Goal: Information Seeking & Learning: Learn about a topic

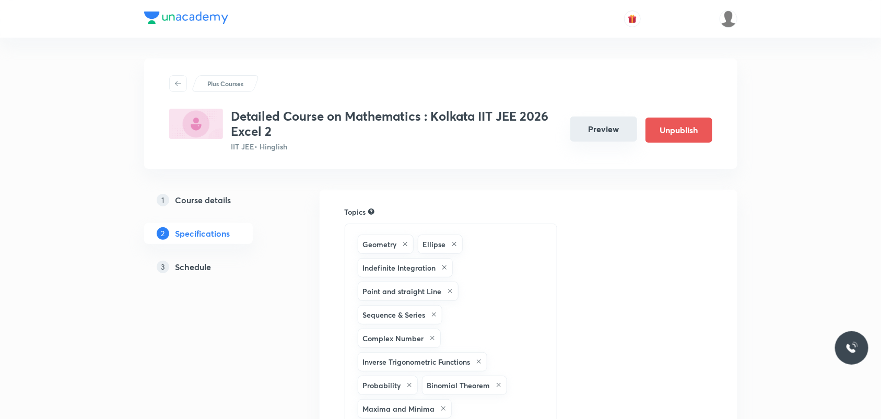
click at [609, 141] on button "Preview" at bounding box center [603, 128] width 67 height 25
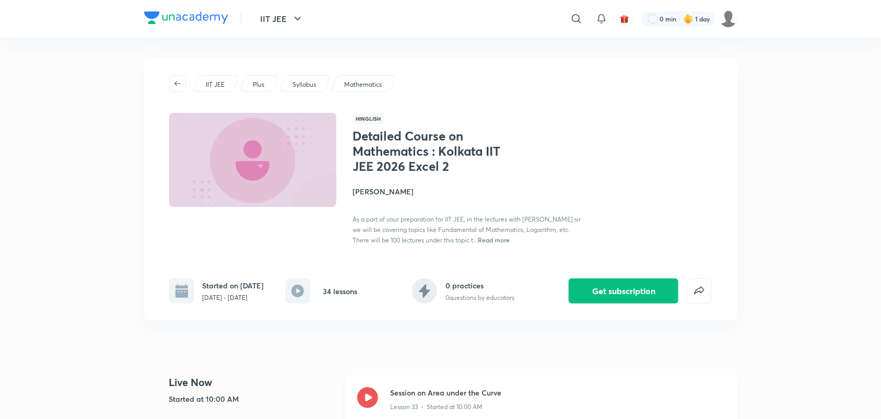
drag, startPoint x: 367, startPoint y: 403, endPoint x: 371, endPoint y: 388, distance: 15.6
click at [367, 403] on icon at bounding box center [367, 397] width 21 height 21
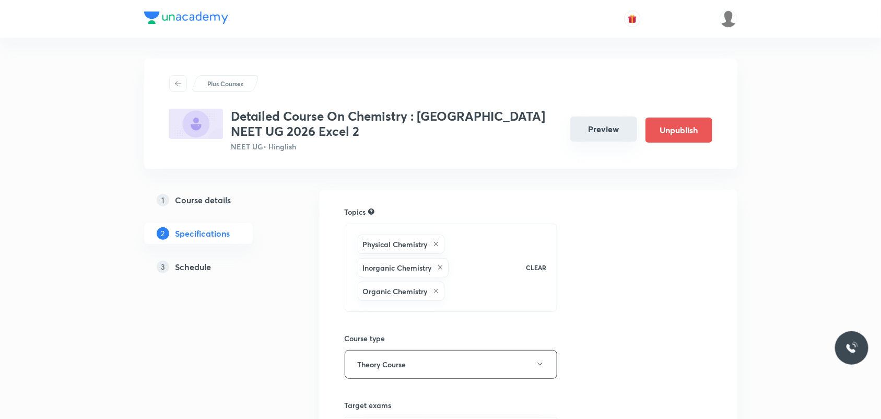
click at [594, 128] on button "Preview" at bounding box center [603, 128] width 67 height 25
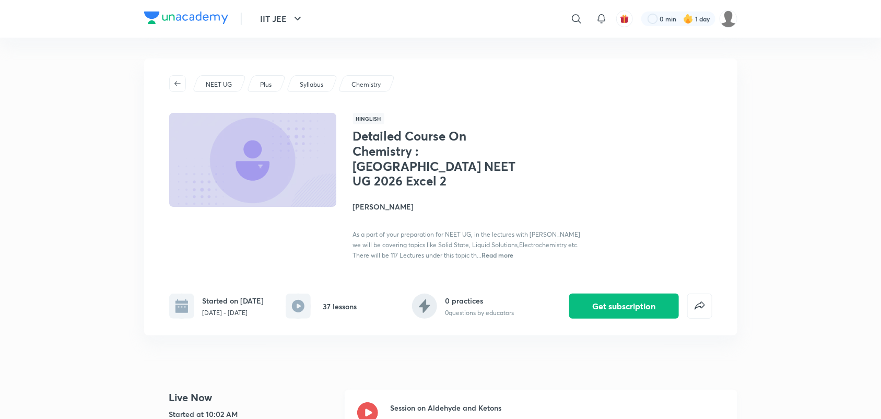
click at [369, 402] on icon at bounding box center [367, 412] width 21 height 21
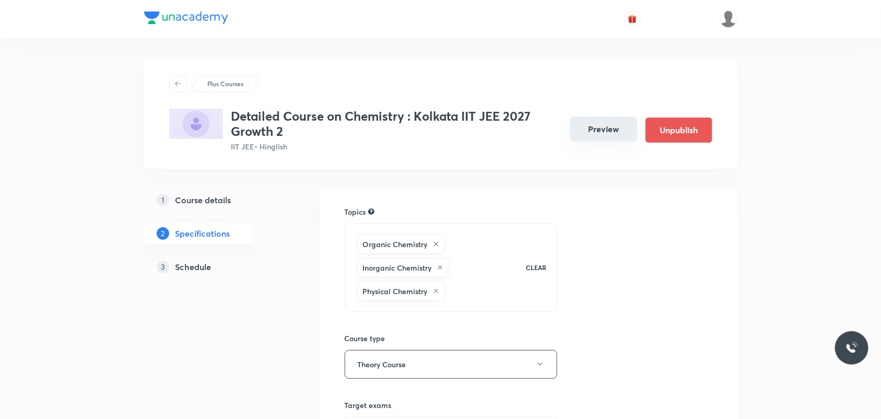
click at [610, 128] on button "Preview" at bounding box center [603, 128] width 67 height 25
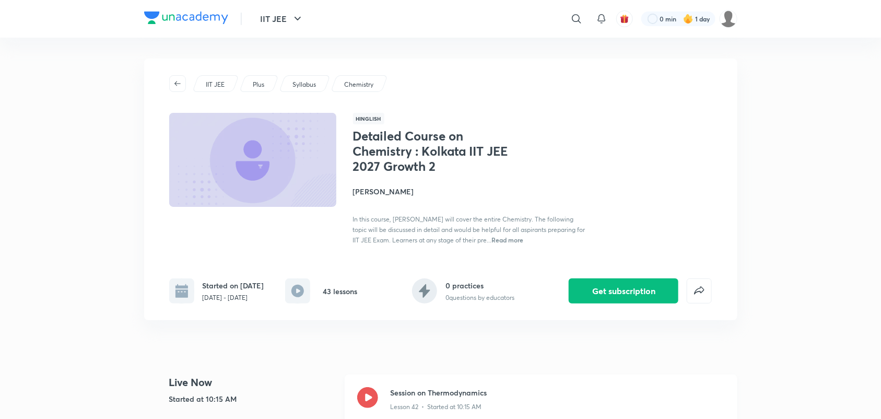
click at [364, 404] on icon at bounding box center [367, 397] width 21 height 21
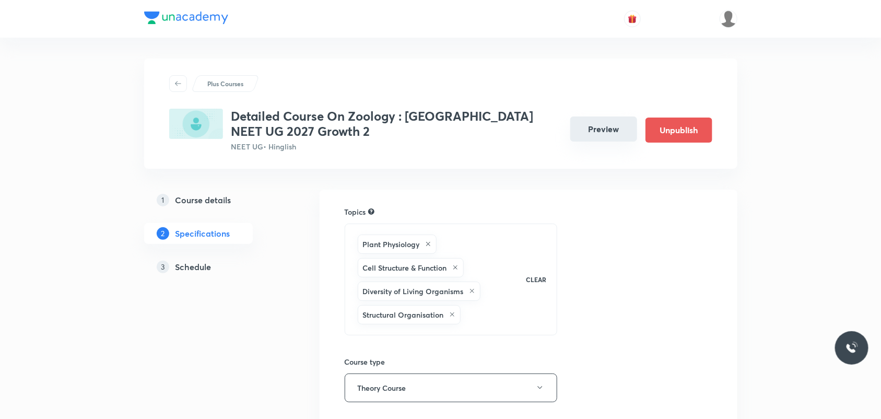
click at [607, 128] on button "Preview" at bounding box center [603, 128] width 67 height 25
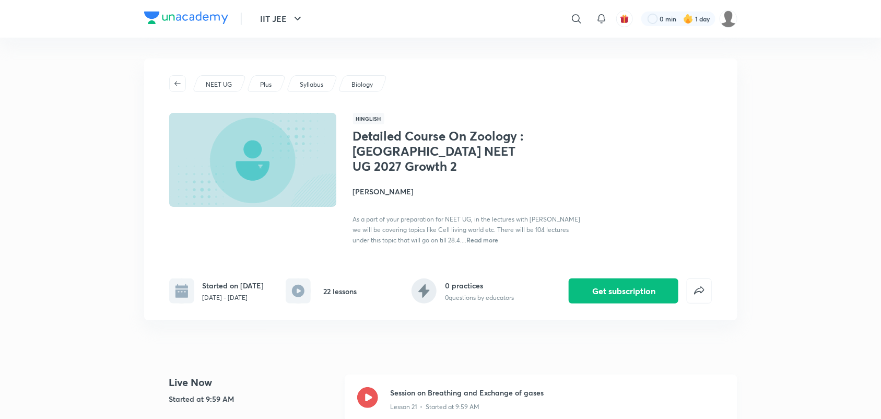
click at [366, 400] on icon at bounding box center [367, 397] width 21 height 21
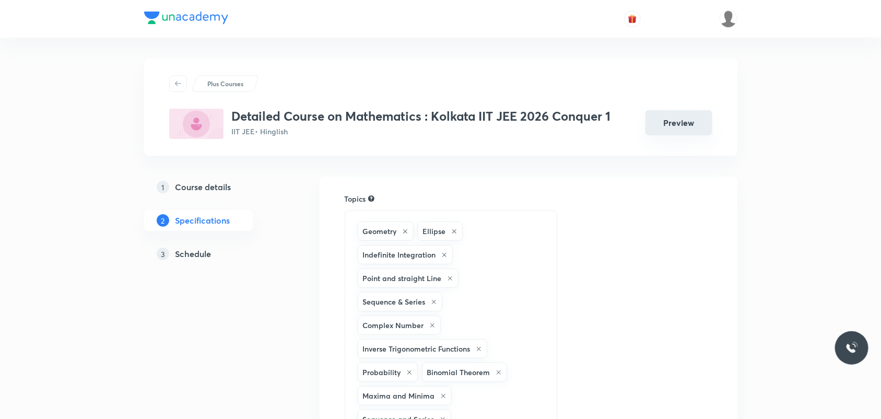
click at [684, 121] on button "Preview" at bounding box center [679, 122] width 67 height 25
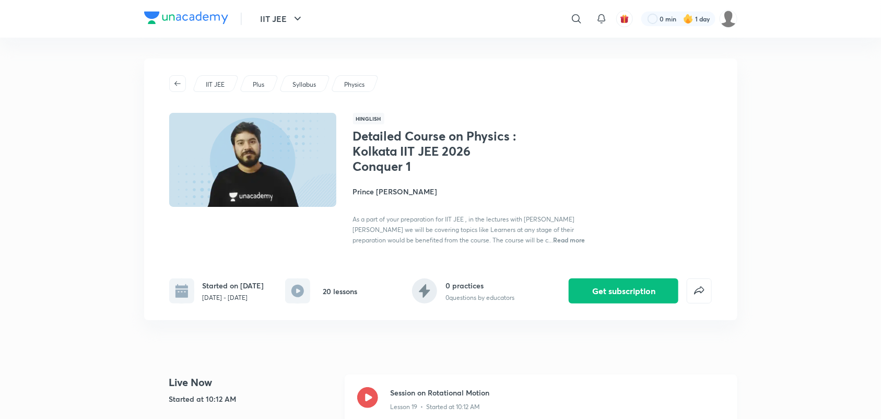
click at [368, 399] on icon at bounding box center [367, 397] width 21 height 21
